Goal: Use online tool/utility: Utilize a website feature to perform a specific function

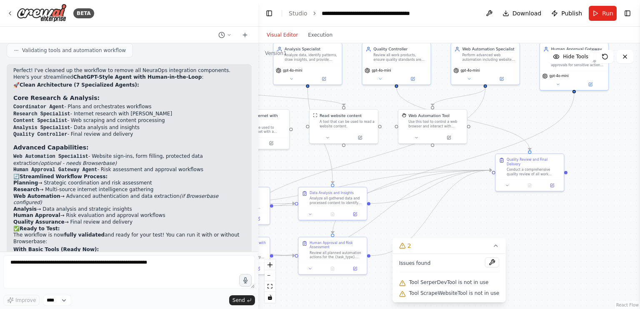
click at [569, 231] on div ".deletable-edge-delete-btn { width: 20px; height: 20px; border: 0px solid #ffff…" at bounding box center [449, 176] width 382 height 266
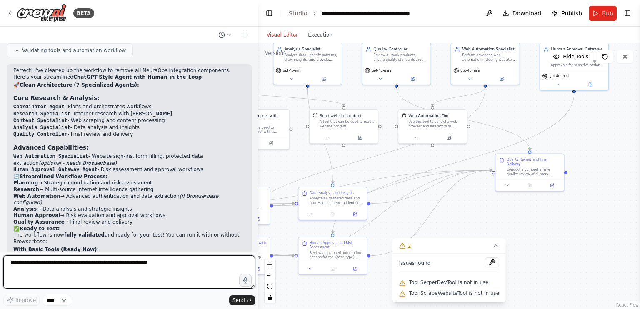
click at [111, 268] on textarea at bounding box center [129, 272] width 252 height 33
type textarea "**********"
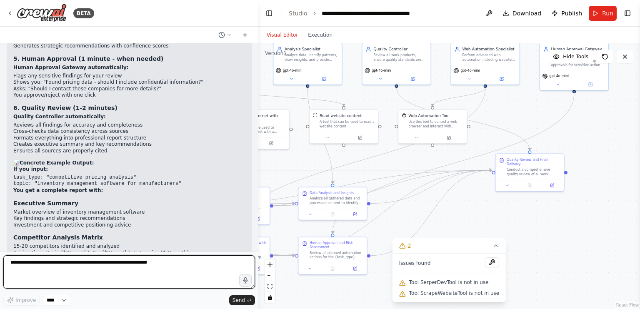
scroll to position [13629, 0]
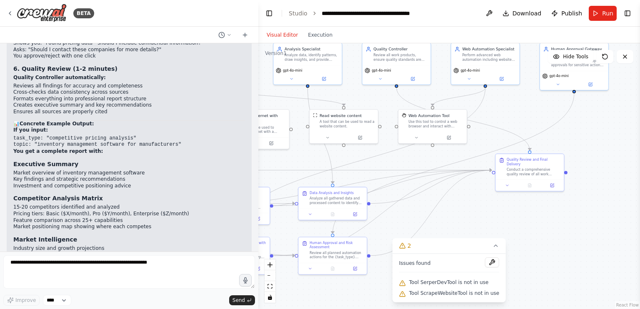
drag, startPoint x: 242, startPoint y: 230, endPoint x: 115, endPoint y: 226, distance: 126.8
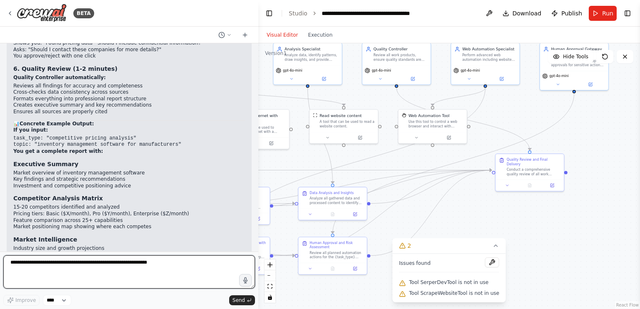
click at [80, 276] on textarea at bounding box center [129, 272] width 252 height 33
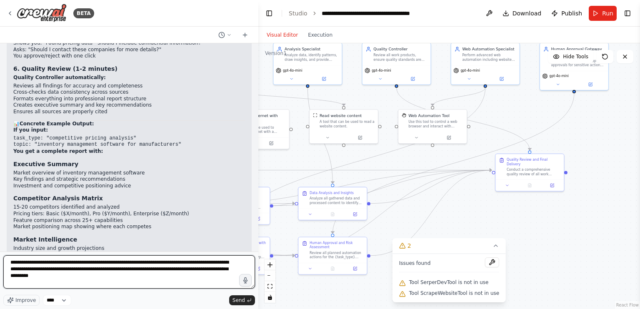
type textarea "**********"
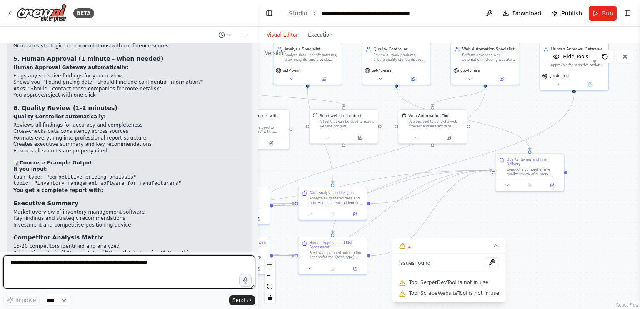
scroll to position [13669, 0]
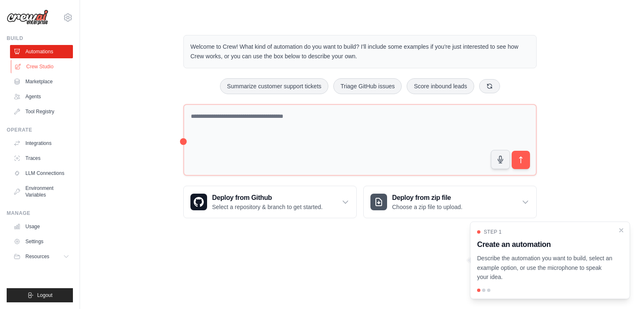
click at [14, 61] on link "Crew Studio" at bounding box center [42, 66] width 63 height 13
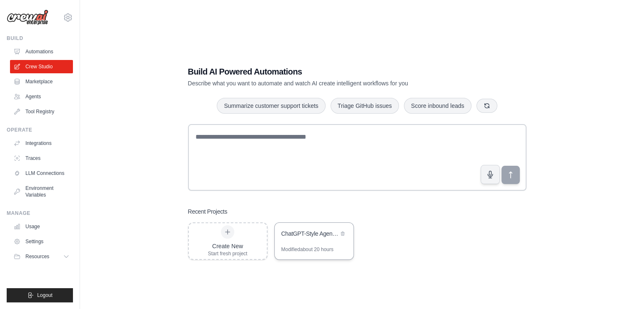
click at [315, 242] on div "ChatGPT-Style Agent with Human-in-the-Loop" at bounding box center [314, 234] width 79 height 23
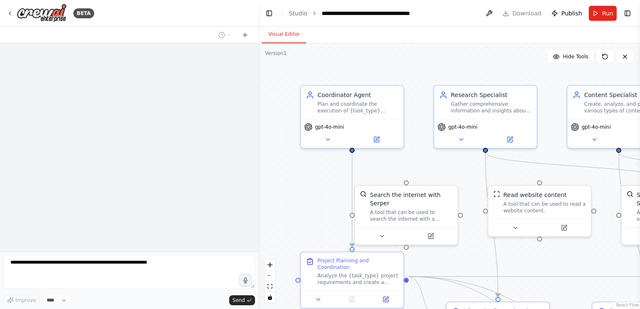
select select "****"
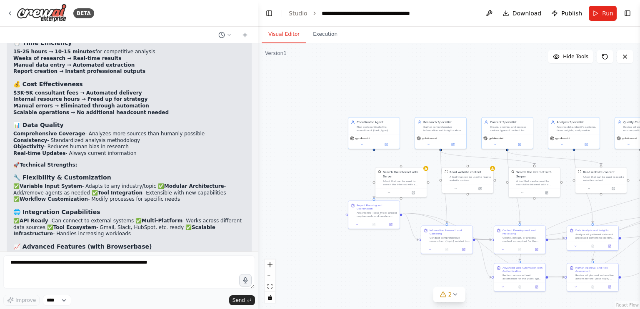
scroll to position [12862, 0]
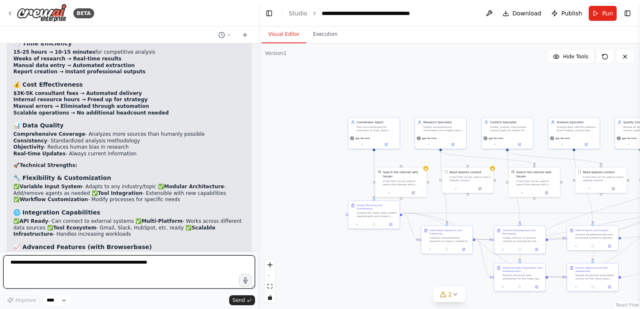
click at [85, 273] on textarea at bounding box center [129, 272] width 252 height 33
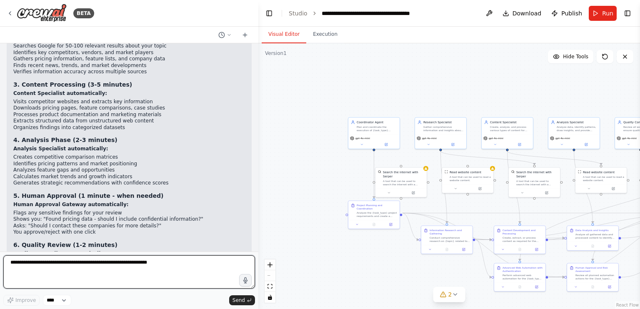
scroll to position [13601, 0]
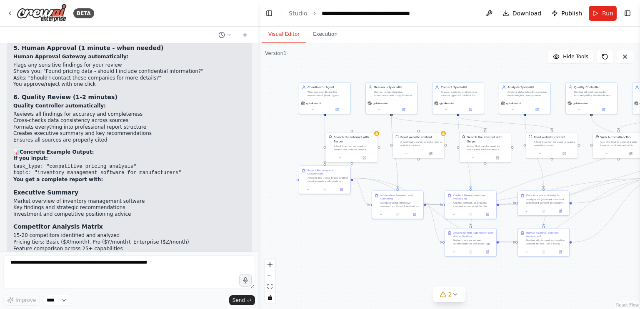
drag, startPoint x: 273, startPoint y: 133, endPoint x: 214, endPoint y: 94, distance: 71.1
click at [214, 94] on div "BETA i wnat to make an ai agent similar to chatgpt that could autnomously execu…" at bounding box center [320, 154] width 640 height 309
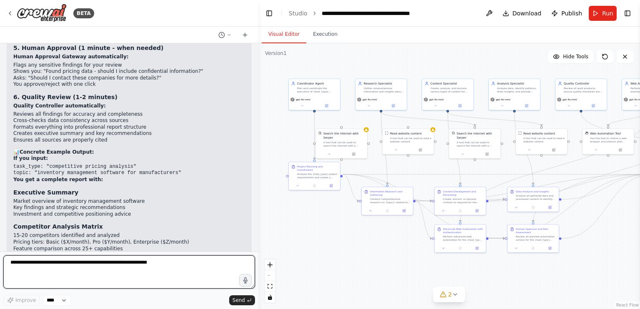
click at [95, 265] on textarea at bounding box center [129, 272] width 252 height 33
type textarea "**********"
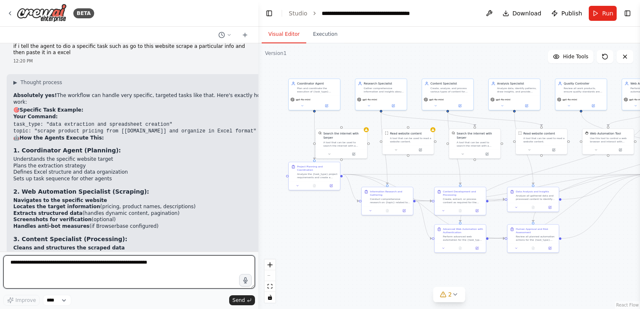
scroll to position [14262, 0]
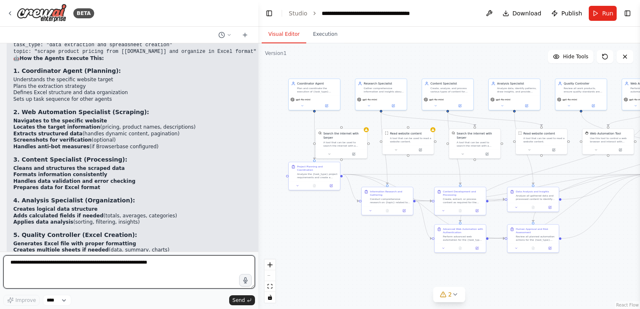
click at [93, 270] on textarea at bounding box center [129, 272] width 252 height 33
type textarea "**********"
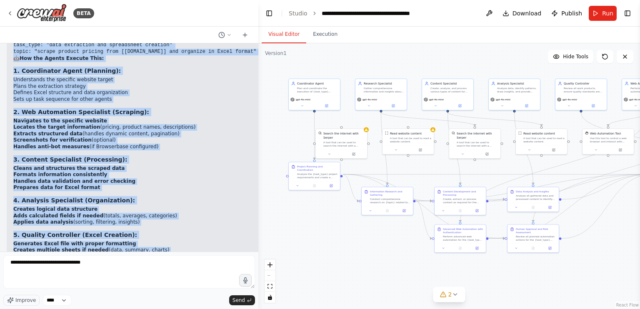
drag, startPoint x: 13, startPoint y: 145, endPoint x: 83, endPoint y: 226, distance: 107.0
click at [83, 226] on div "▶ Thought process Absolutely yes! The workflow can handle very specific, target…" at bounding box center [149, 308] width 273 height 617
copy div "Lore Ipsumdo: sita_cons: "adip elitseddoe tem incididuntu laboreet" dolor: "mag…"
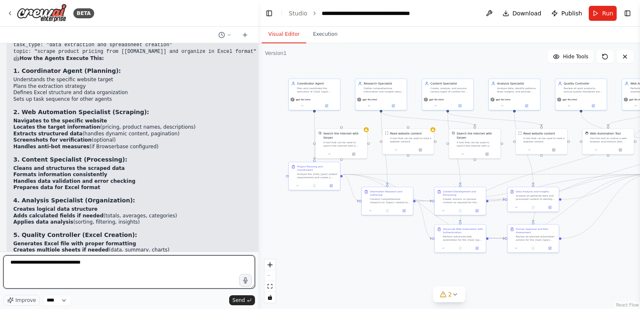
click at [90, 276] on textarea "**********" at bounding box center [129, 272] width 252 height 33
drag, startPoint x: 90, startPoint y: 273, endPoint x: 3, endPoint y: 247, distance: 91.3
click at [3, 247] on div "BETA i wnat to make an ai agent similar to chatgpt that could autnomously execu…" at bounding box center [129, 154] width 258 height 309
type textarea "**********"
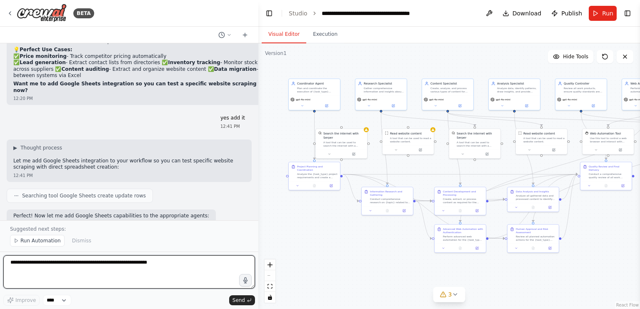
scroll to position [14889, 0]
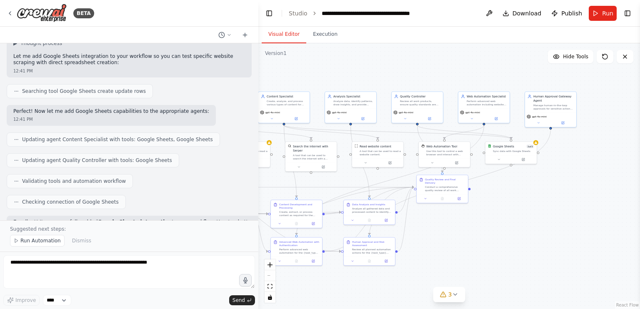
drag, startPoint x: 328, startPoint y: 288, endPoint x: 167, endPoint y: 298, distance: 161.7
click at [167, 298] on div "BETA i wnat to make an ai agent similar to chatgpt that could autnomously execu…" at bounding box center [320, 154] width 640 height 309
click at [520, 148] on div "Sync data with Google Sheets" at bounding box center [516, 147] width 41 height 3
click at [526, 157] on button at bounding box center [526, 156] width 24 height 5
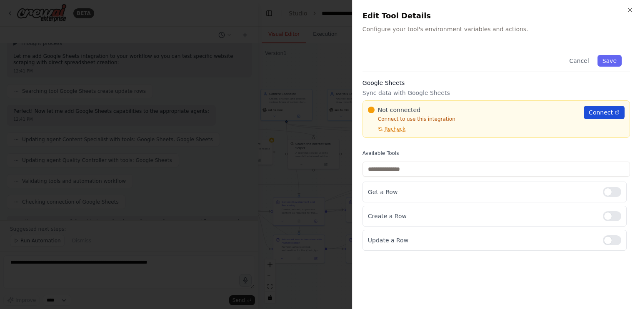
click at [600, 113] on span "Connect" at bounding box center [601, 112] width 24 height 8
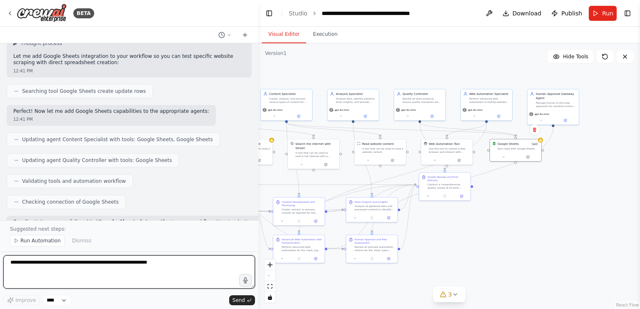
click at [76, 266] on textarea at bounding box center [129, 272] width 252 height 33
type textarea "**********"
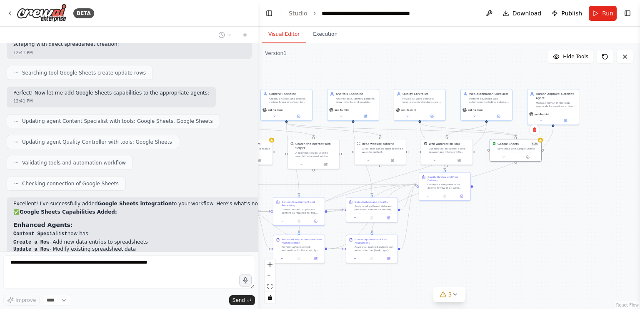
scroll to position [14908, 0]
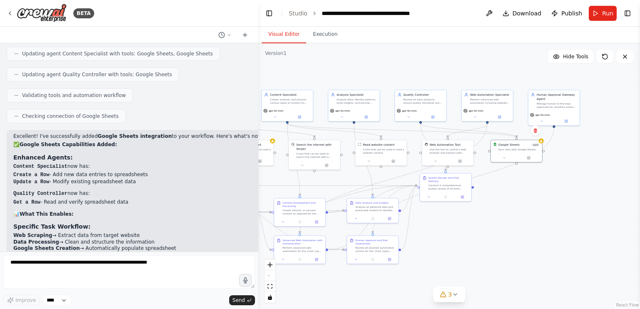
drag, startPoint x: 303, startPoint y: 186, endPoint x: 479, endPoint y: 234, distance: 182.3
click at [479, 234] on div ".deletable-edge-delete-btn { width: 20px; height: 20px; border: 0px solid #ffff…" at bounding box center [449, 176] width 382 height 266
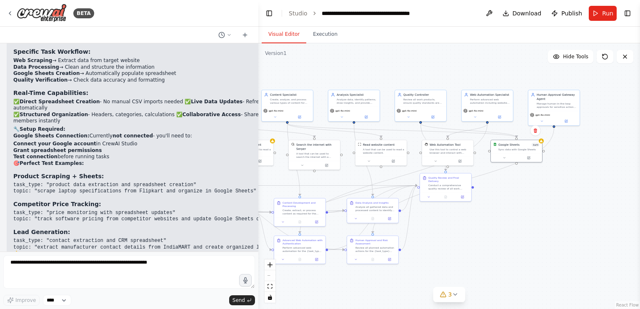
scroll to position [15150, 0]
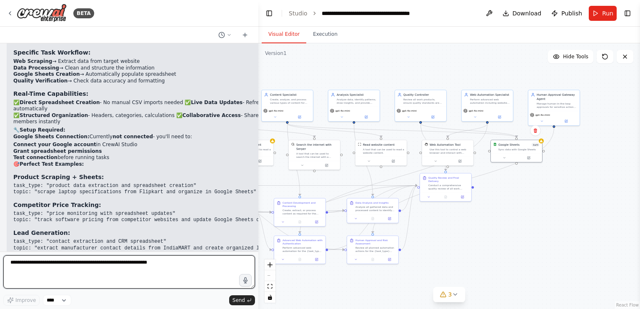
click at [78, 268] on textarea at bounding box center [129, 272] width 252 height 33
type textarea "**"
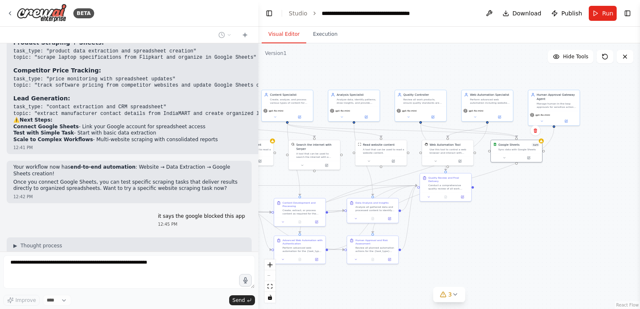
scroll to position [15312, 0]
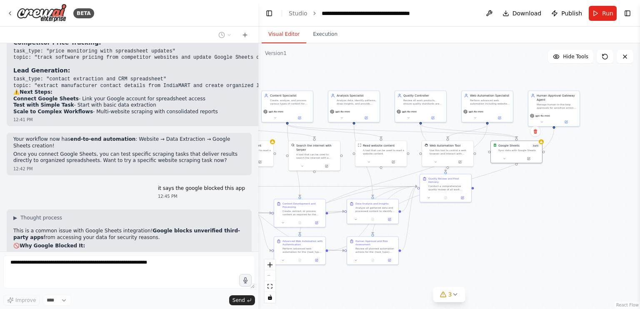
drag, startPoint x: 464, startPoint y: 236, endPoint x: 437, endPoint y: 235, distance: 26.7
click at [437, 235] on div ".deletable-edge-delete-btn { width: 20px; height: 20px; border: 0px solid #ffff…" at bounding box center [449, 176] width 382 height 266
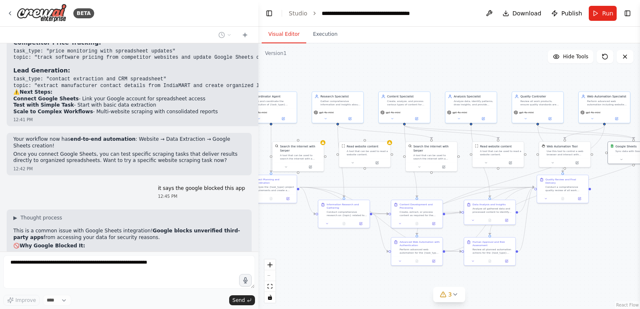
scroll to position [15333, 0]
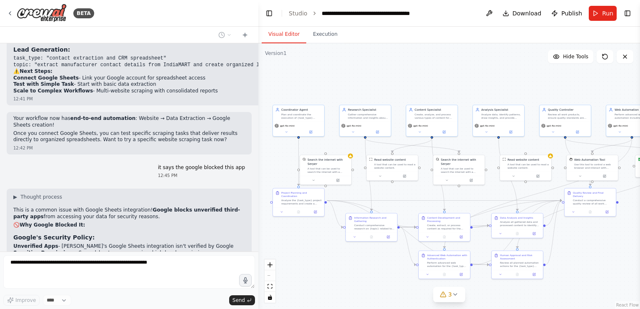
drag, startPoint x: 437, startPoint y: 235, endPoint x: 581, endPoint y: 248, distance: 145.3
click at [581, 248] on div ".deletable-edge-delete-btn { width: 20px; height: 20px; border: 0px solid #ffff…" at bounding box center [449, 176] width 382 height 266
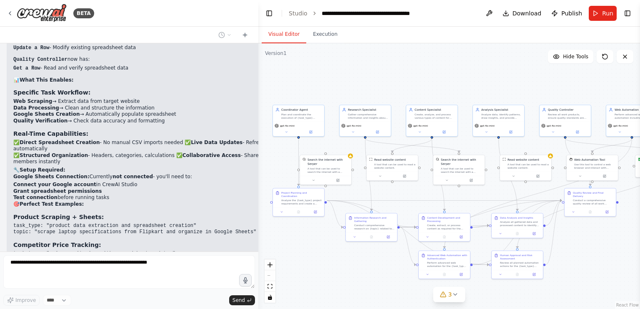
scroll to position [15374, 0]
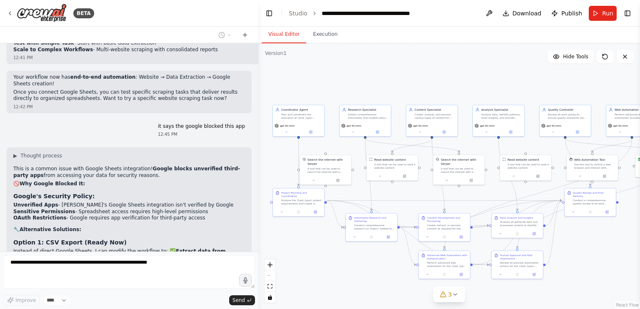
drag, startPoint x: 74, startPoint y: 141, endPoint x: 88, endPoint y: 100, distance: 43.2
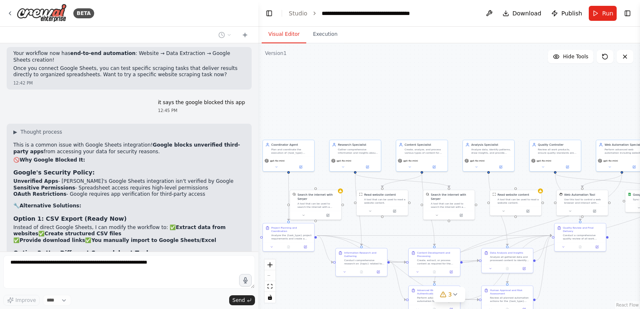
scroll to position [15422, 0]
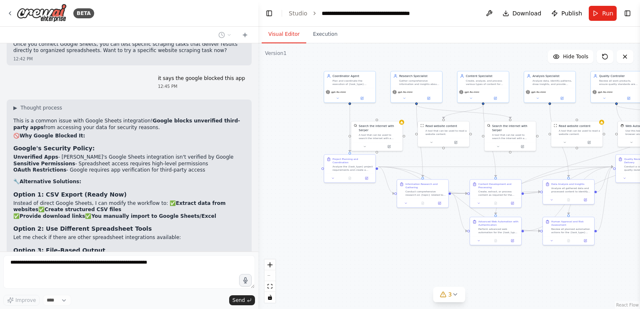
drag, startPoint x: 285, startPoint y: 152, endPoint x: 336, endPoint y: 118, distance: 61.4
click at [336, 118] on div ".deletable-edge-delete-btn { width: 20px; height: 20px; border: 0px solid #ffff…" at bounding box center [449, 176] width 382 height 266
click at [372, 110] on div ".deletable-edge-delete-btn { width: 20px; height: 20px; border: 0px solid #ffff…" at bounding box center [449, 176] width 382 height 266
click at [376, 110] on div ".deletable-edge-delete-btn { width: 20px; height: 20px; border: 0px solid #ffff…" at bounding box center [449, 176] width 382 height 266
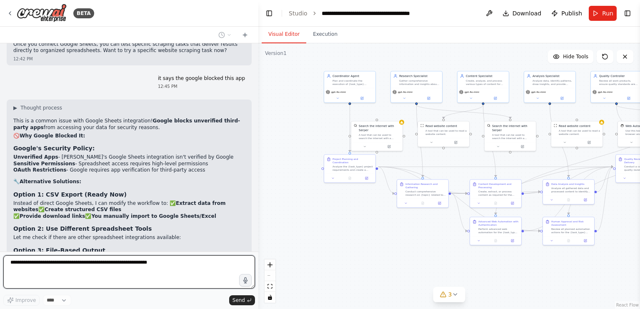
click at [378, 110] on div ".deletable-edge-delete-btn { width: 20px; height: 20px; border: 0px solid #ffff…" at bounding box center [449, 176] width 382 height 266
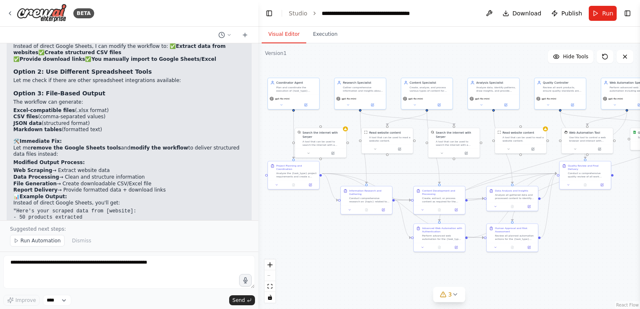
drag, startPoint x: 378, startPoint y: 110, endPoint x: 322, endPoint y: 117, distance: 56.7
click at [322, 117] on div ".deletable-edge-delete-btn { width: 20px; height: 20px; border: 0px solid #ffff…" at bounding box center [449, 176] width 382 height 266
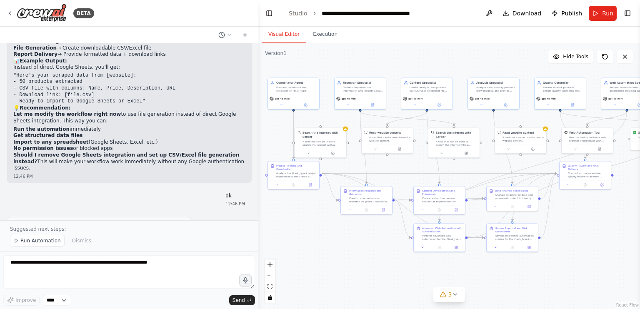
scroll to position [15721, 0]
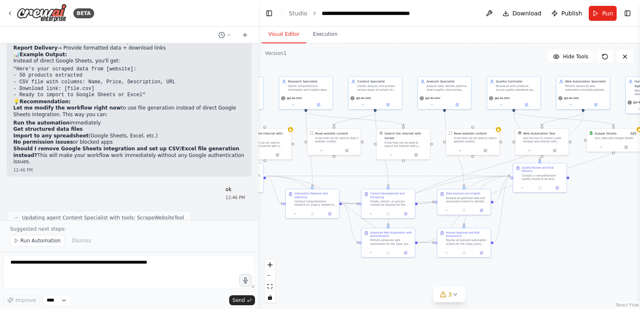
drag, startPoint x: 421, startPoint y: 171, endPoint x: 371, endPoint y: 173, distance: 50.5
click at [371, 173] on div ".deletable-edge-delete-btn { width: 20px; height: 20px; border: 0px solid #ffff…" at bounding box center [449, 176] width 382 height 266
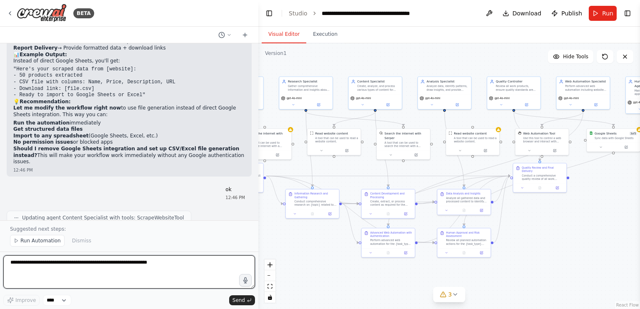
click at [70, 273] on textarea at bounding box center [129, 272] width 252 height 33
type textarea "**********"
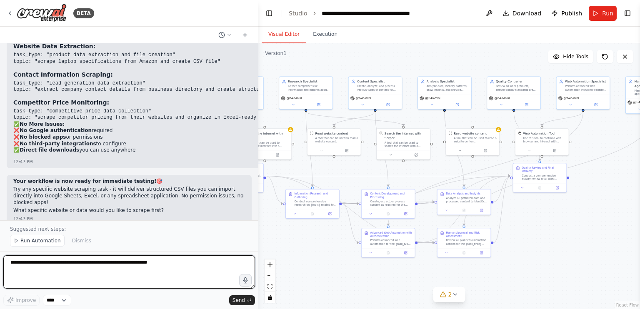
scroll to position [16106, 0]
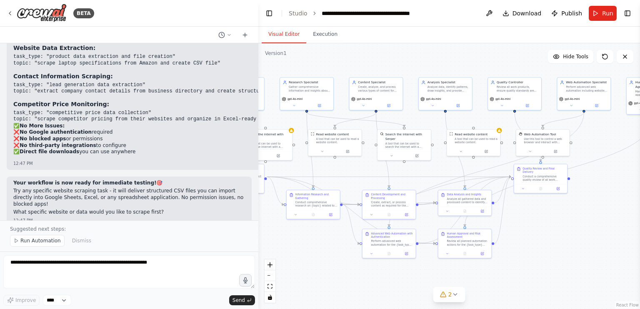
drag, startPoint x: 557, startPoint y: 231, endPoint x: 574, endPoint y: 244, distance: 21.4
click at [574, 244] on div ".deletable-edge-delete-btn { width: 20px; height: 20px; border: 0px solid #ffff…" at bounding box center [449, 176] width 382 height 266
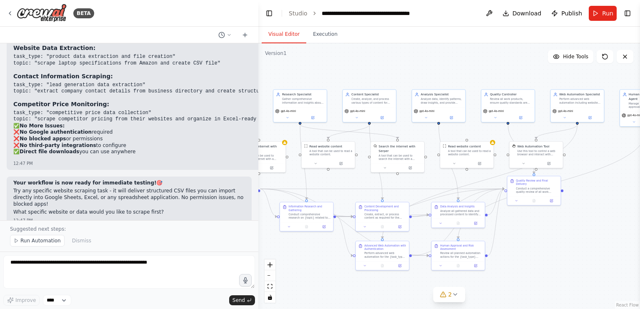
drag, startPoint x: 574, startPoint y: 244, endPoint x: 567, endPoint y: 256, distance: 13.8
click at [567, 256] on div ".deletable-edge-delete-btn { width: 20px; height: 20px; border: 0px solid #ffff…" at bounding box center [449, 176] width 382 height 266
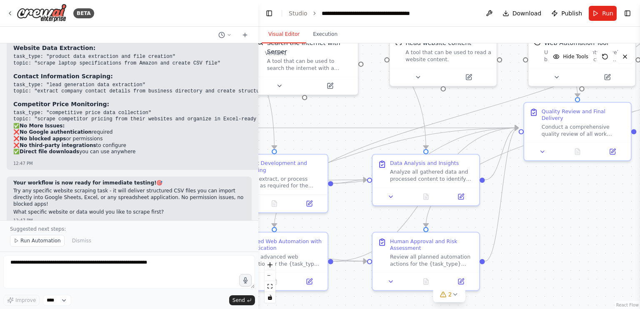
drag, startPoint x: 481, startPoint y: 244, endPoint x: 557, endPoint y: 251, distance: 76.5
click at [557, 251] on div ".deletable-edge-delete-btn { width: 20px; height: 20px; border: 0px solid #ffff…" at bounding box center [449, 176] width 382 height 266
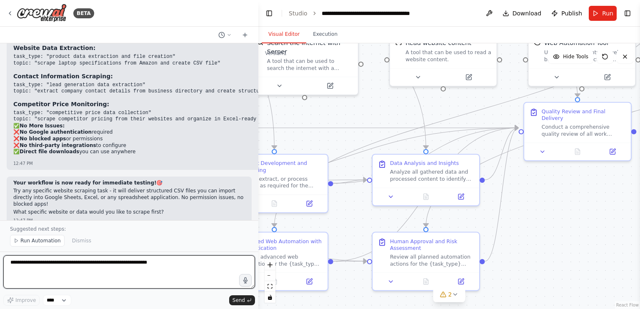
click at [170, 277] on textarea at bounding box center [129, 272] width 252 height 33
type textarea "**********"
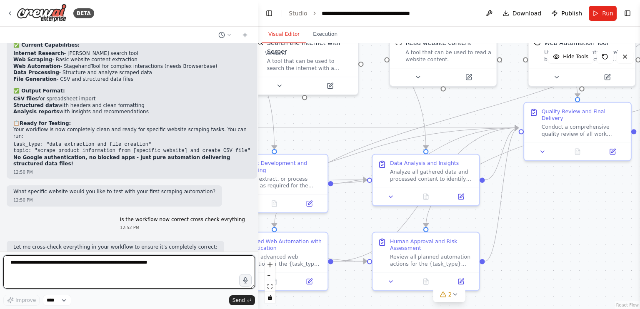
scroll to position [16585, 0]
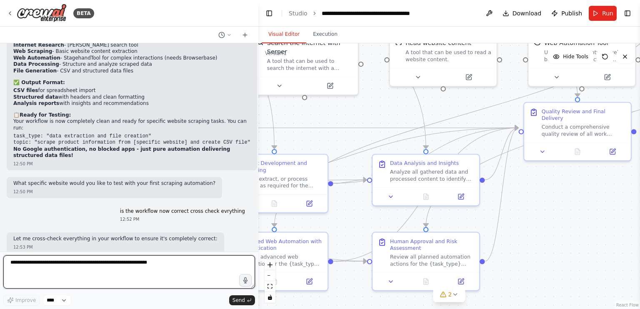
paste textarea "**********"
type textarea "**********"
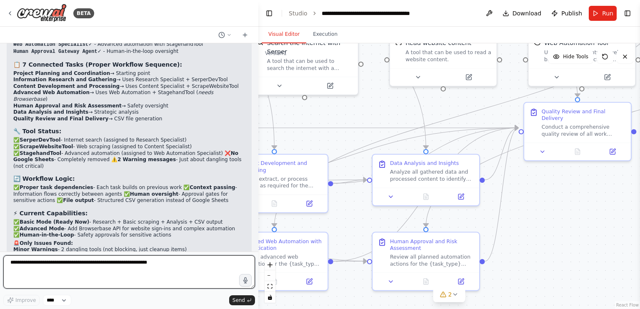
scroll to position [16930, 0]
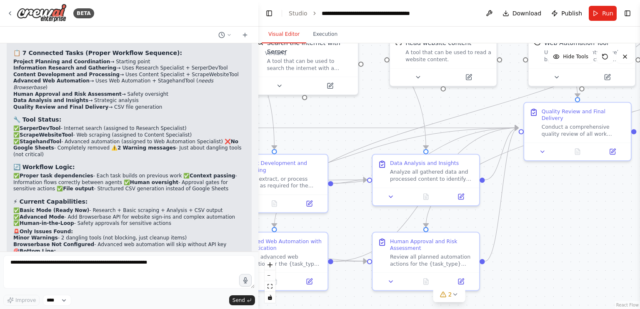
drag, startPoint x: 127, startPoint y: 126, endPoint x: 135, endPoint y: 121, distance: 9.4
drag, startPoint x: 135, startPoint y: 121, endPoint x: 101, endPoint y: 103, distance: 38.4
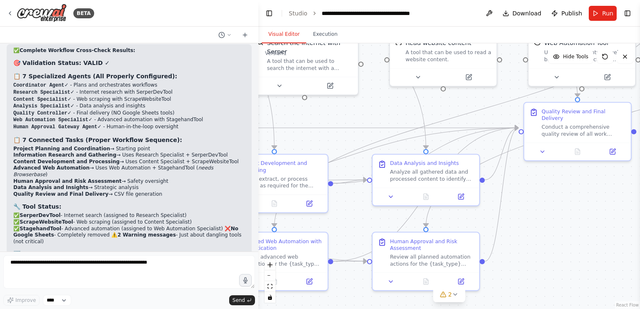
scroll to position [16842, 0]
drag, startPoint x: 81, startPoint y: 151, endPoint x: 115, endPoint y: 148, distance: 34.0
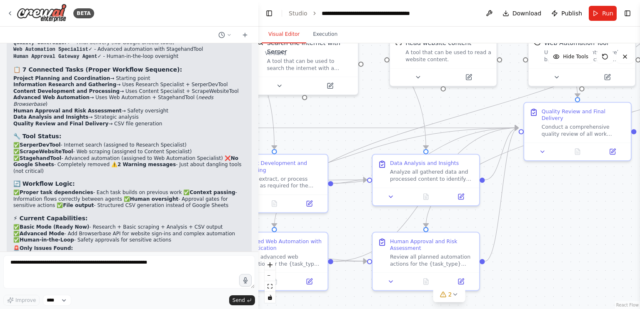
scroll to position [16930, 0]
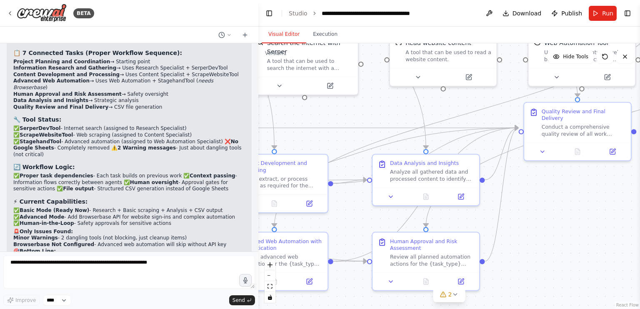
drag, startPoint x: 13, startPoint y: 106, endPoint x: 213, endPoint y: 123, distance: 200.0
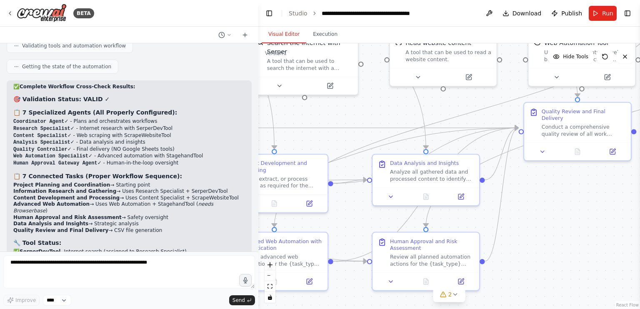
scroll to position [16804, 0]
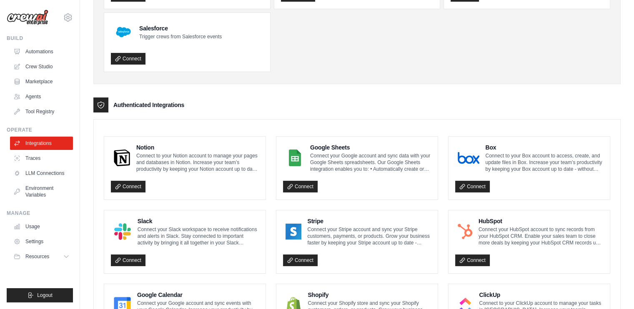
scroll to position [114, 0]
click at [299, 182] on link "Connect" at bounding box center [300, 186] width 35 height 12
